Goal: Task Accomplishment & Management: Use online tool/utility

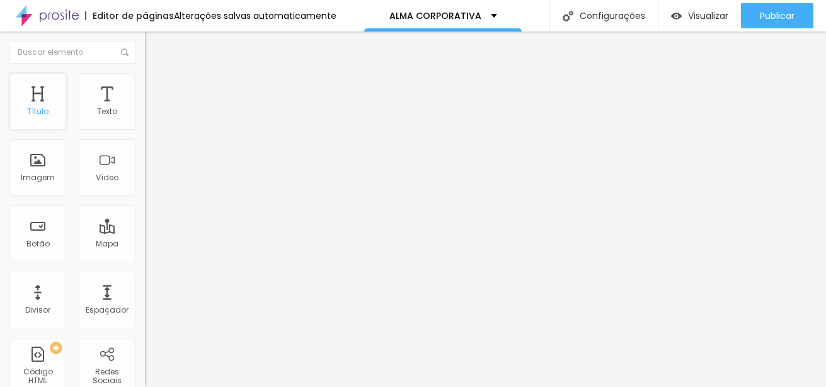
click at [45, 107] on div "Título" at bounding box center [37, 111] width 21 height 9
click at [156, 108] on span "Titulo 1" at bounding box center [176, 100] width 41 height 18
click at [145, 153] on span "Titulo 6" at bounding box center [157, 147] width 24 height 9
click at [145, 138] on span "Titulo 4" at bounding box center [161, 131] width 33 height 13
click at [150, 183] on icon "button" at bounding box center [154, 179] width 8 height 8
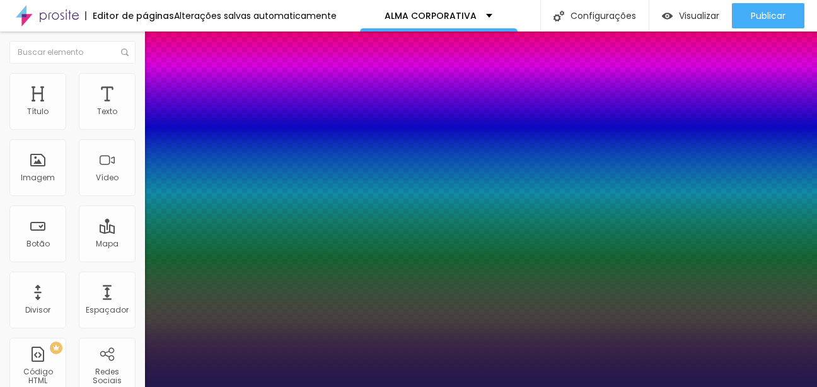
type input "1"
type input "29"
type input "1"
type input "30"
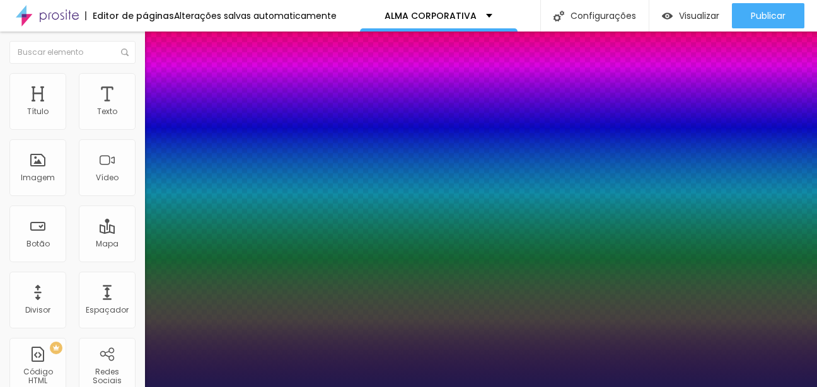
type input "30"
type input "1"
type input "31"
type input "1"
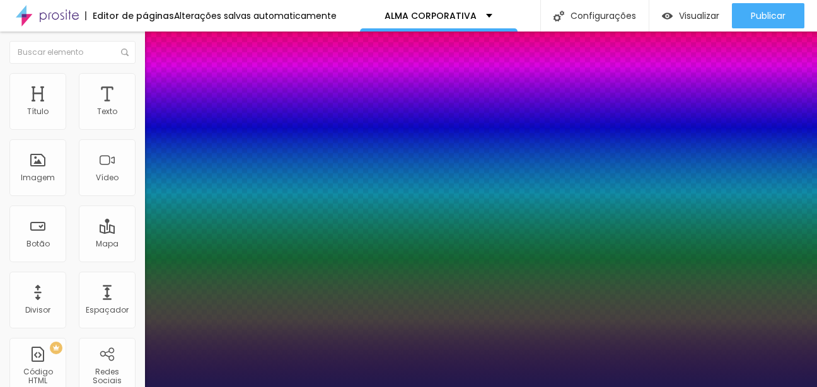
type input "39"
type input "1"
type input "40"
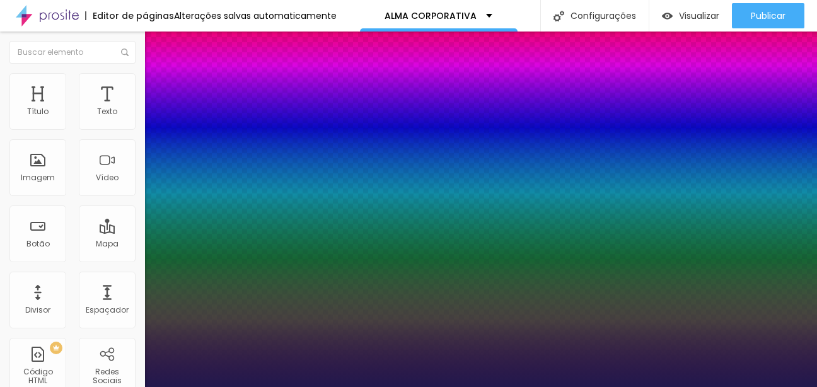
type input "1"
type input "42"
type input "1"
drag, startPoint x: 182, startPoint y: 357, endPoint x: 195, endPoint y: 361, distance: 13.8
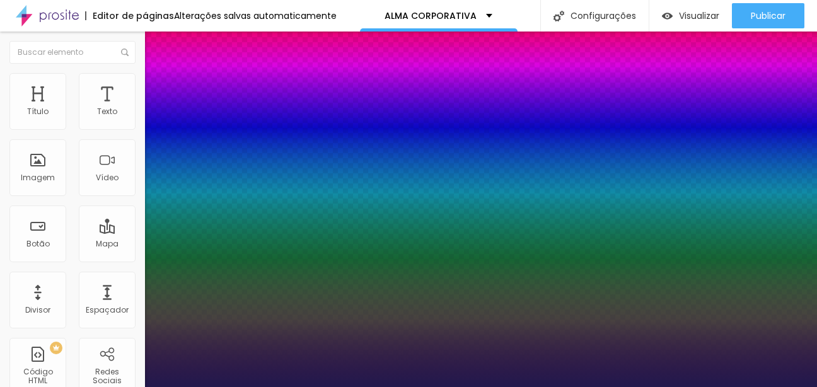
type input "42"
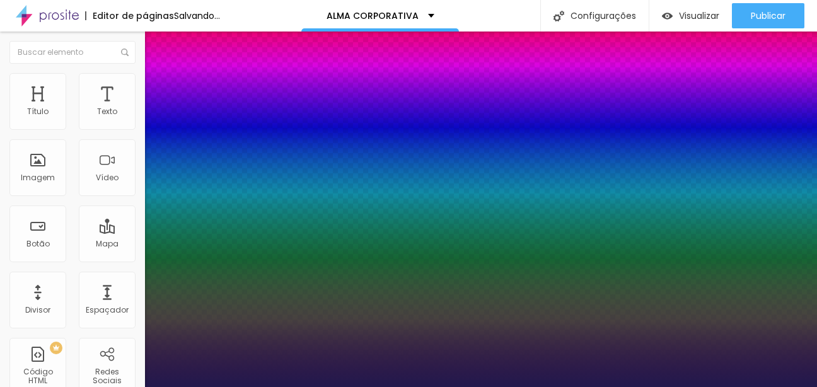
type input "1"
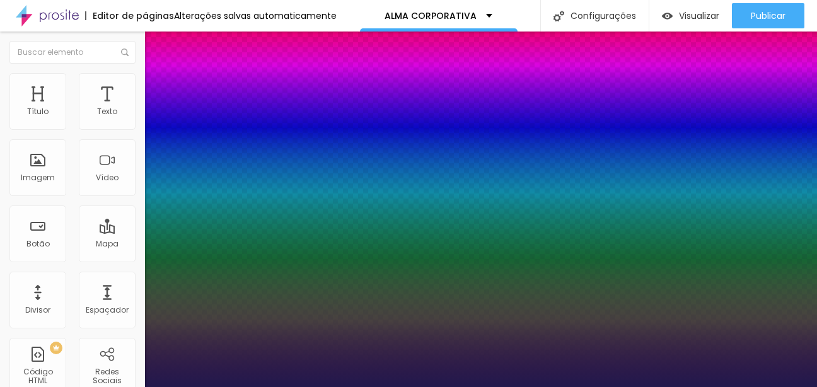
scroll to position [63, 0]
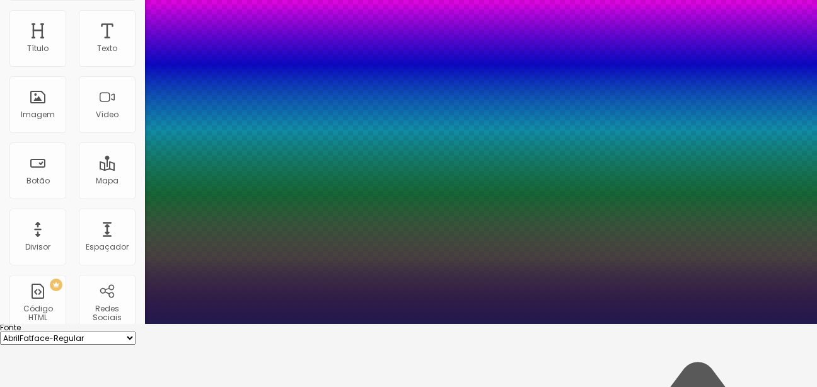
click at [135, 331] on select "AbrilFatface-Regular Actor-Regular Alegreya AlegreyaBlack [PERSON_NAME] [PERSON…" at bounding box center [67, 337] width 135 height 13
click at [389, 324] on div at bounding box center [408, 324] width 817 height 0
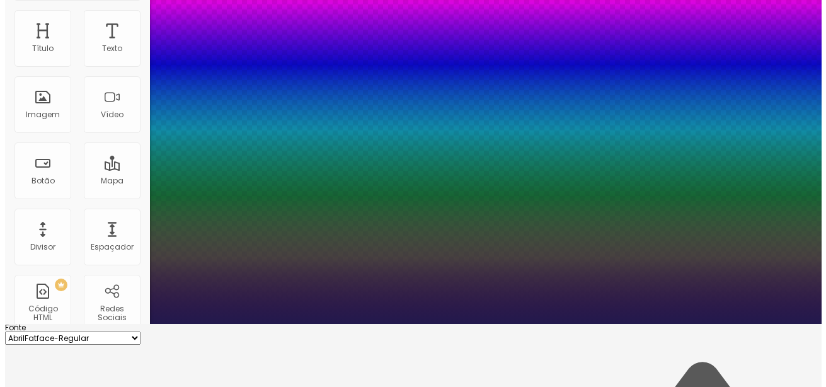
scroll to position [0, 0]
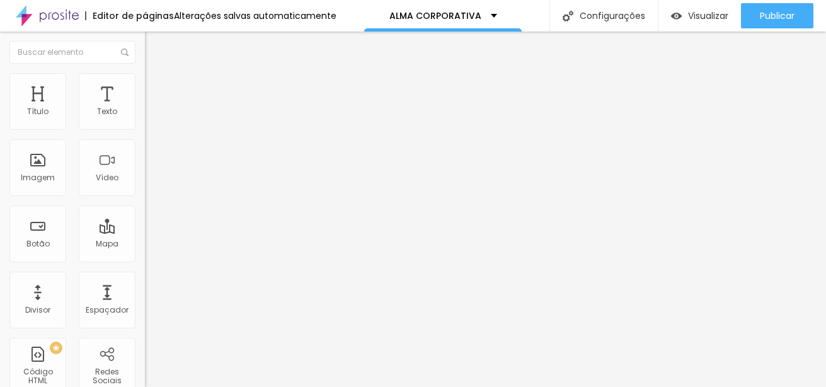
click at [145, 119] on span "Titulo 2" at bounding box center [165, 111] width 41 height 16
click at [145, 108] on span "Titulo 1" at bounding box center [165, 100] width 41 height 18
click at [145, 81] on img at bounding box center [150, 78] width 11 height 11
click at [145, 72] on img at bounding box center [150, 65] width 11 height 11
click at [145, 187] on div "Tipografia Voltar ao padrão" at bounding box center [217, 168] width 145 height 35
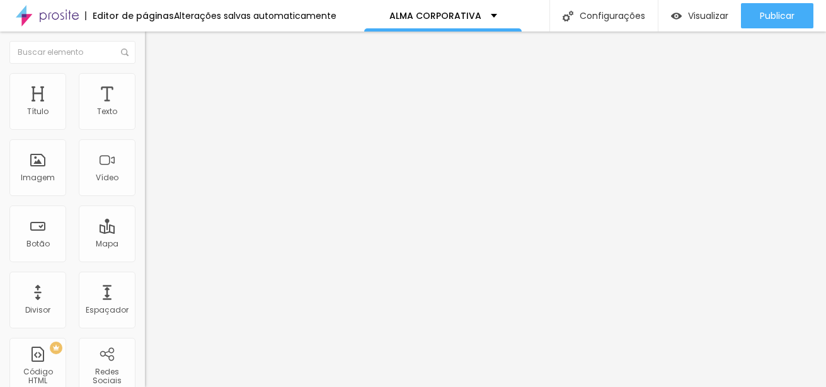
click at [145, 159] on div "Tipografia" at bounding box center [217, 155] width 145 height 8
click at [145, 187] on button "button" at bounding box center [154, 179] width 18 height 13
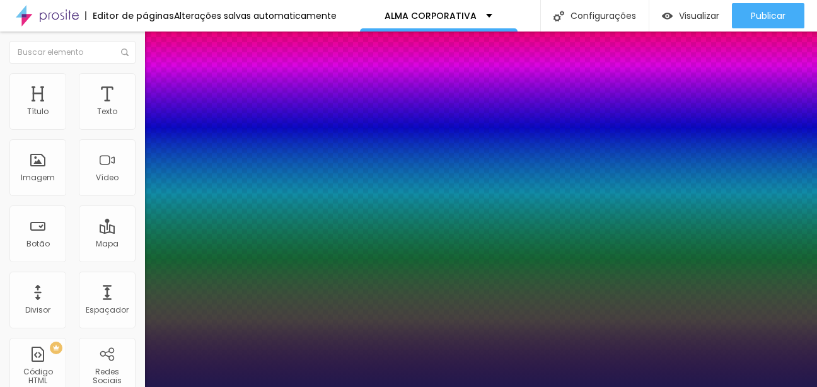
type input "1"
select select "Actor-Regular"
type input "1"
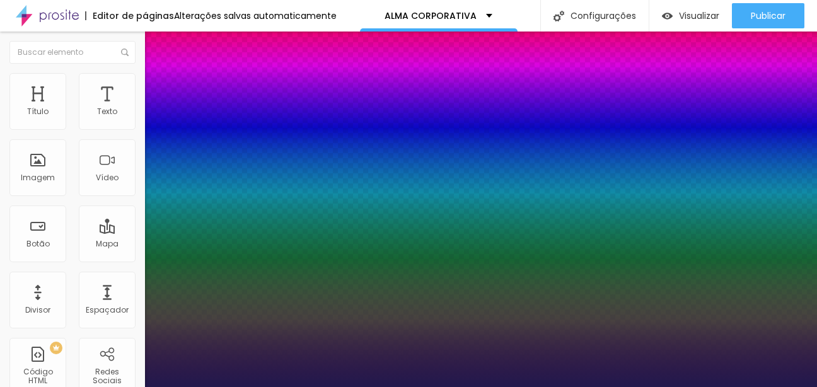
click at [547, 386] on div at bounding box center [408, 387] width 817 height 0
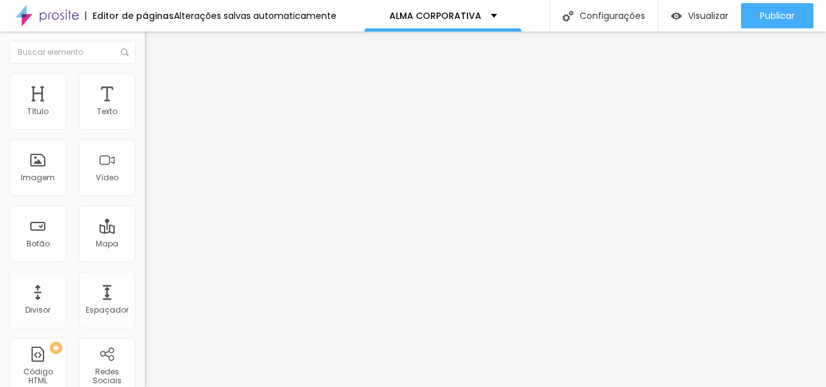
click at [145, 119] on span "Titulo 2" at bounding box center [165, 111] width 41 height 16
type input "73"
type input "68"
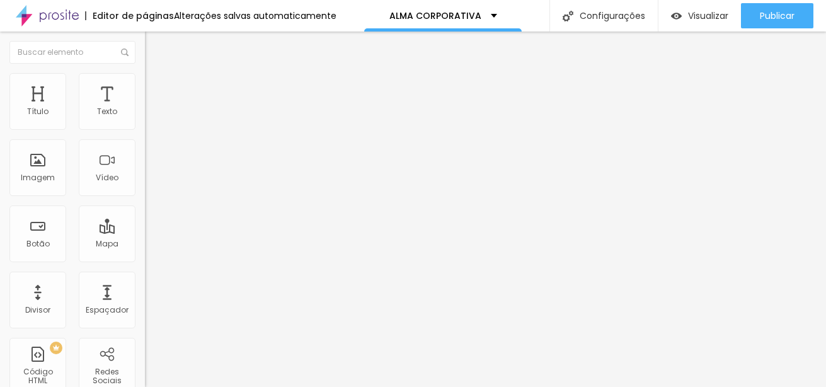
type input "66"
type input "65"
type input "64"
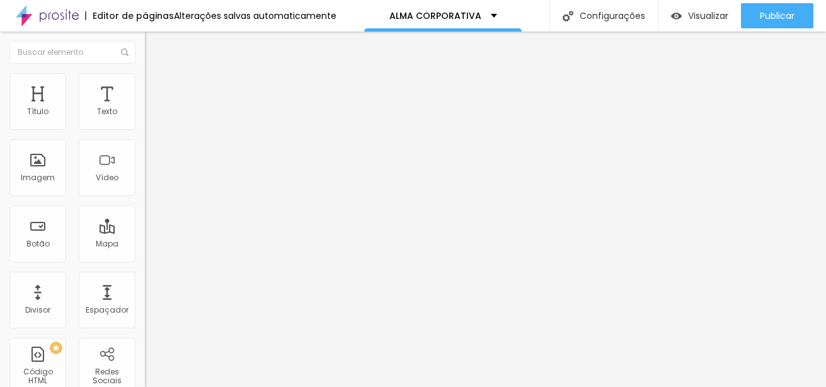
type input "64"
type input "61"
type input "54"
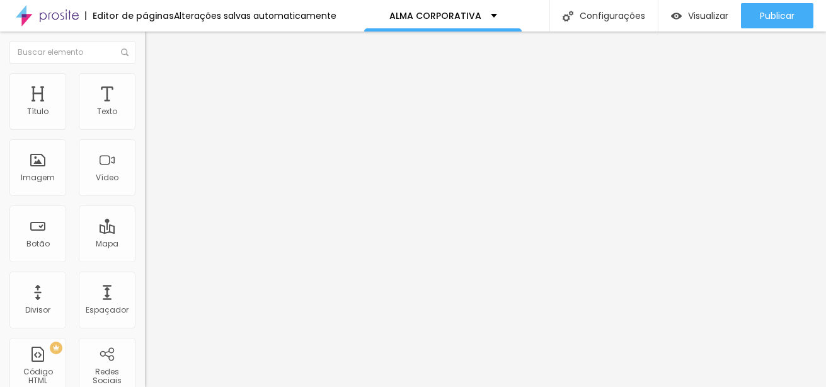
type input "53"
drag, startPoint x: 78, startPoint y: 267, endPoint x: 64, endPoint y: 268, distance: 13.4
type input "53"
click at [145, 299] on input "range" at bounding box center [185, 304] width 81 height 10
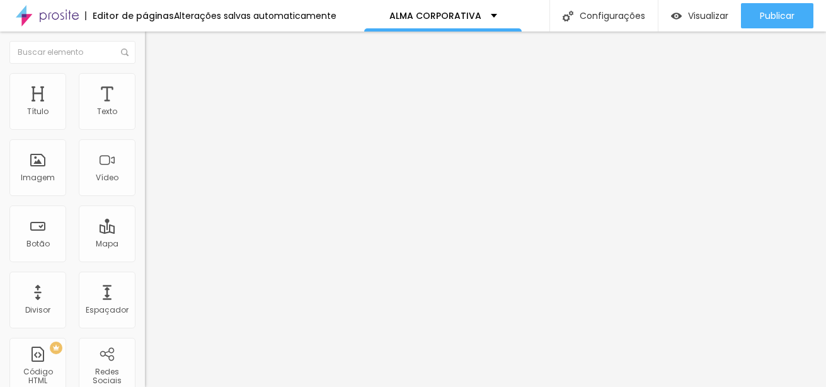
click at [156, 87] on span "Estilo" at bounding box center [166, 81] width 20 height 11
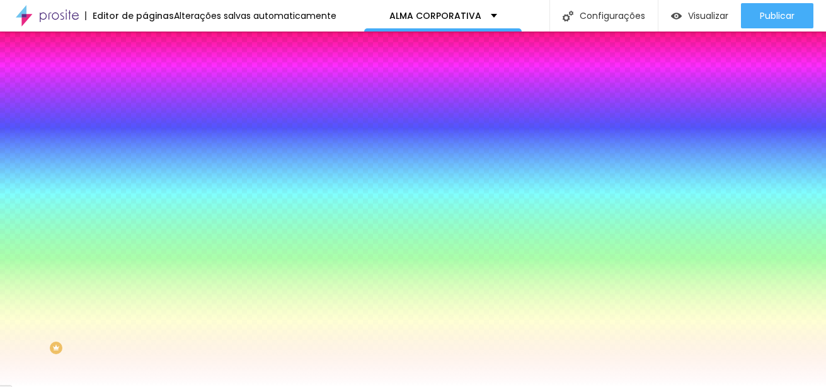
click at [156, 89] on span "Avançado" at bounding box center [177, 94] width 42 height 11
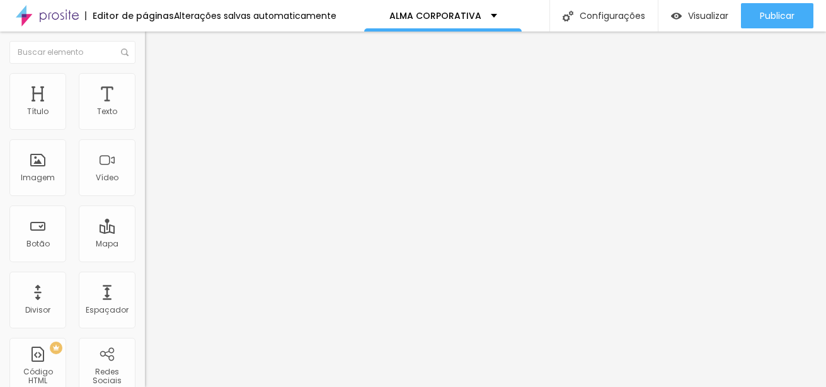
type input "25"
type input "30"
type input "35"
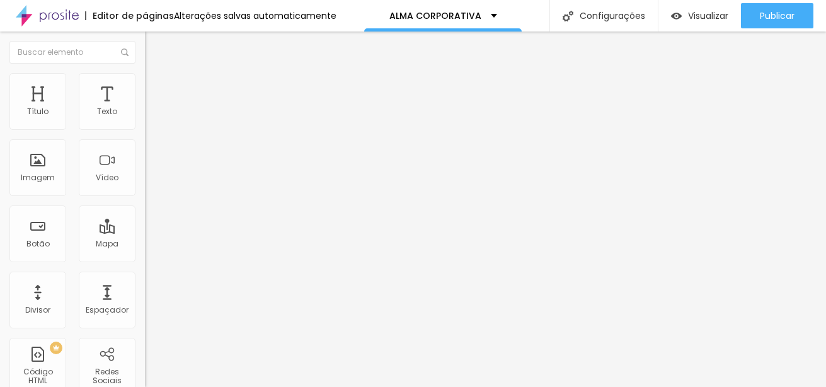
type input "35"
type input "30"
type input "25"
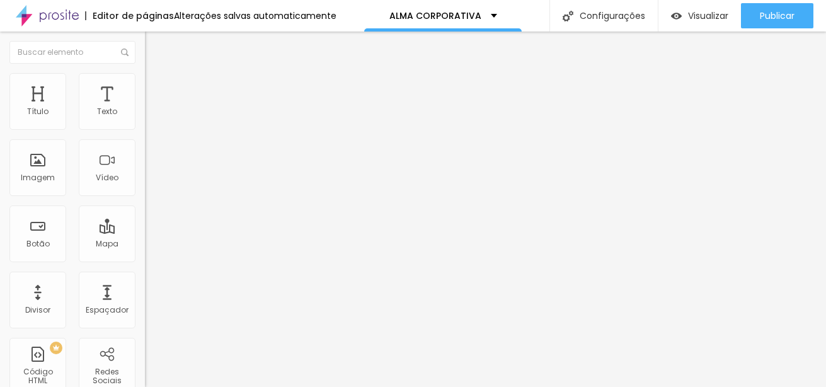
type input "30"
type input "35"
type input "40"
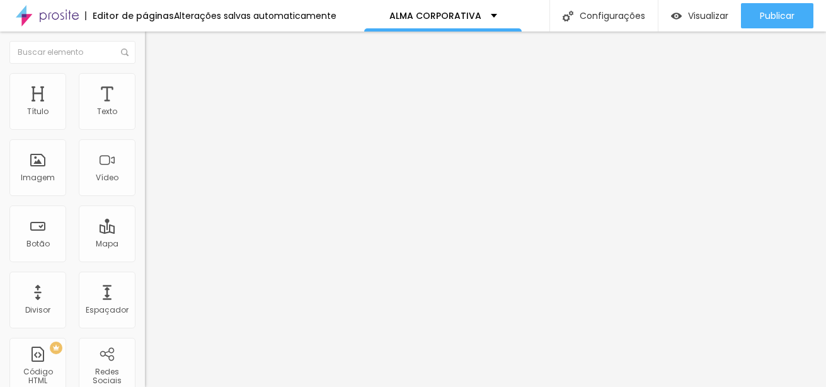
type input "40"
type input "45"
type input "40"
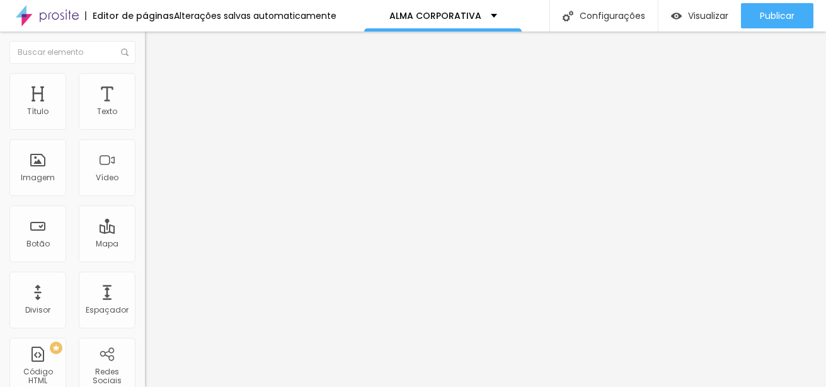
type input "35"
type input "30"
type input "25"
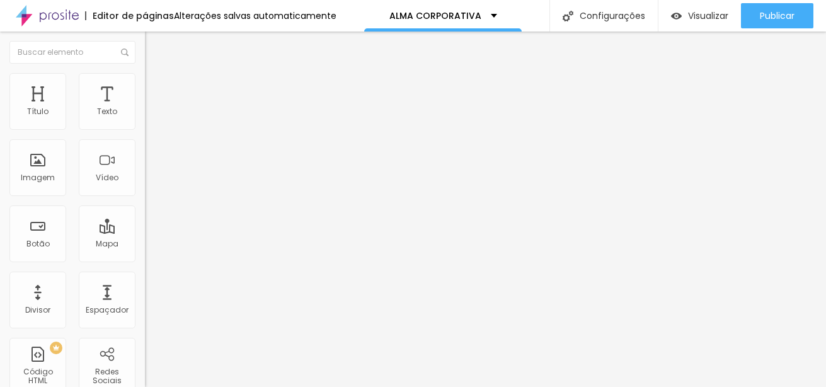
type input "25"
type input "30"
type input "40"
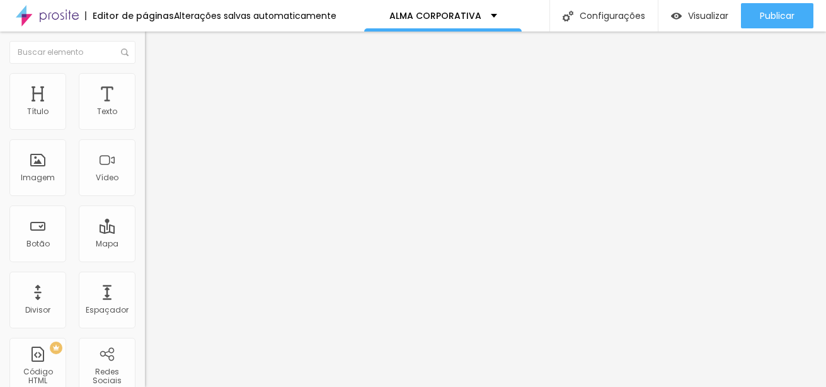
type input "45"
type input "50"
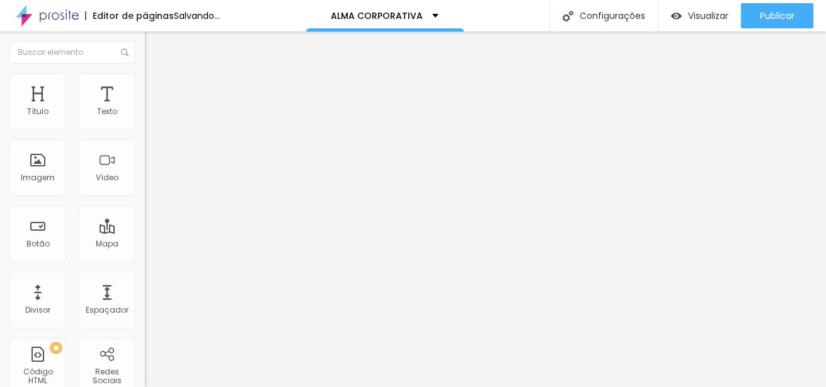
drag, startPoint x: 49, startPoint y: 122, endPoint x: 146, endPoint y: 122, distance: 97.7
type input "50"
click at [146, 245] on input "range" at bounding box center [185, 250] width 81 height 10
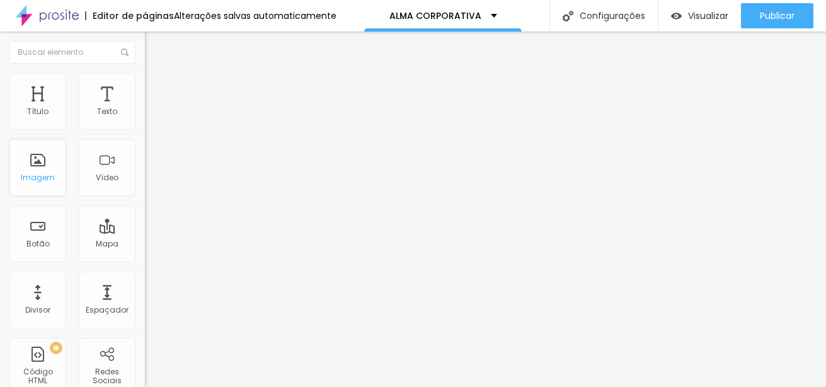
click at [50, 177] on div "Imagem" at bounding box center [38, 177] width 34 height 9
click at [37, 170] on div "Imagem" at bounding box center [37, 167] width 57 height 57
click at [145, 159] on img at bounding box center [149, 155] width 9 height 9
click at [145, 108] on span "Adicionar imagem" at bounding box center [185, 103] width 81 height 11
